Goal: Information Seeking & Learning: Learn about a topic

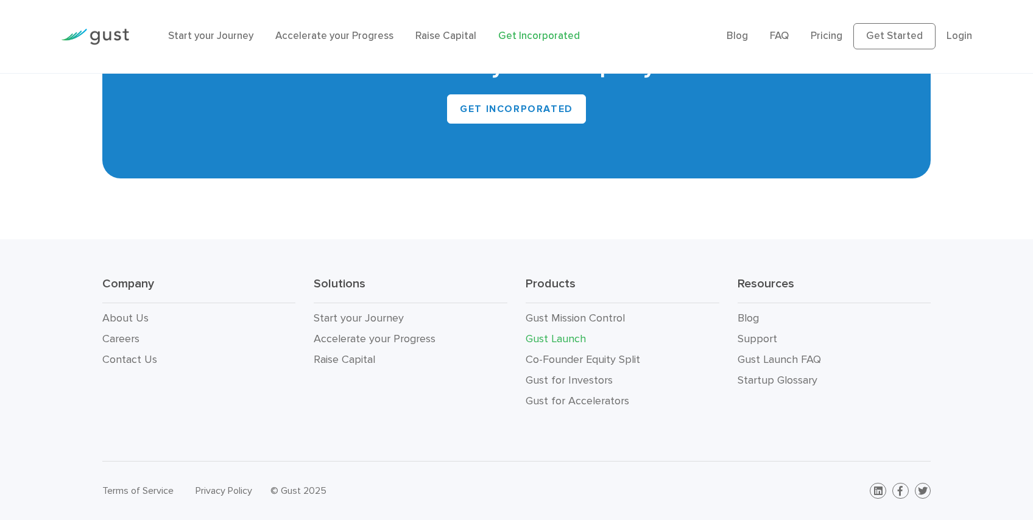
scroll to position [7656, 0]
click at [137, 312] on link "About Us" at bounding box center [125, 318] width 46 height 13
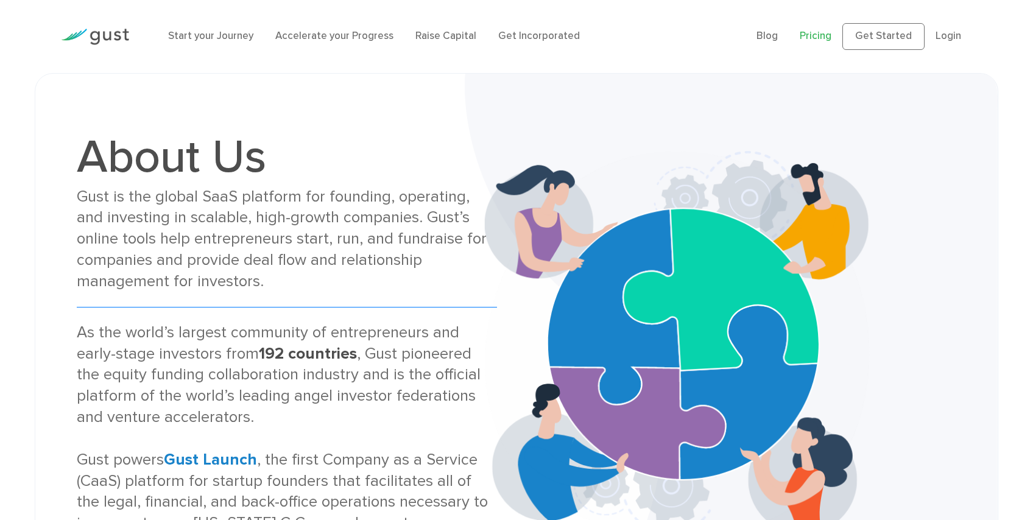
click at [800, 42] on link "Pricing" at bounding box center [816, 36] width 32 height 12
